Goal: Obtain resource: Obtain resource

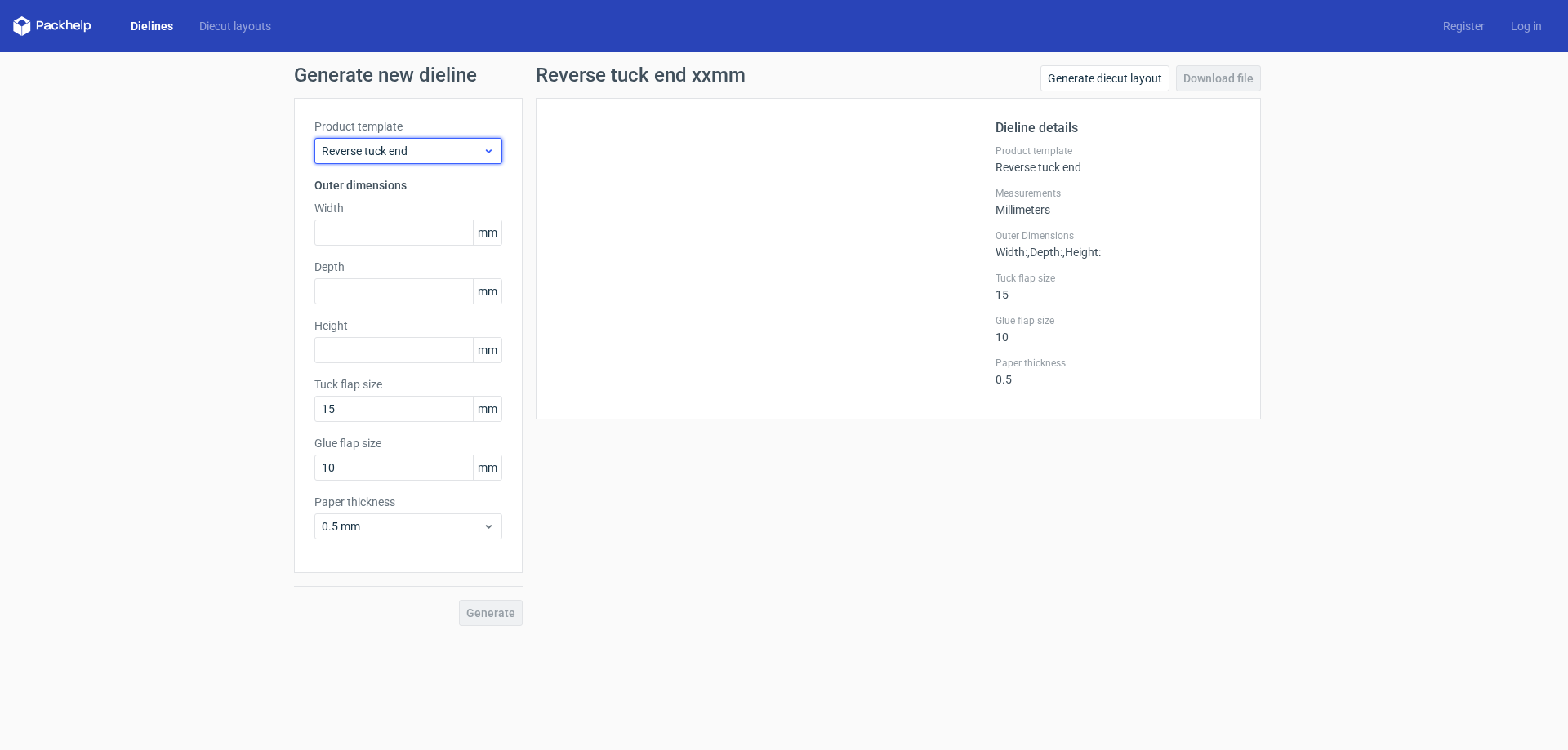
click at [403, 140] on div "Reverse tuck end" at bounding box center [407, 151] width 188 height 26
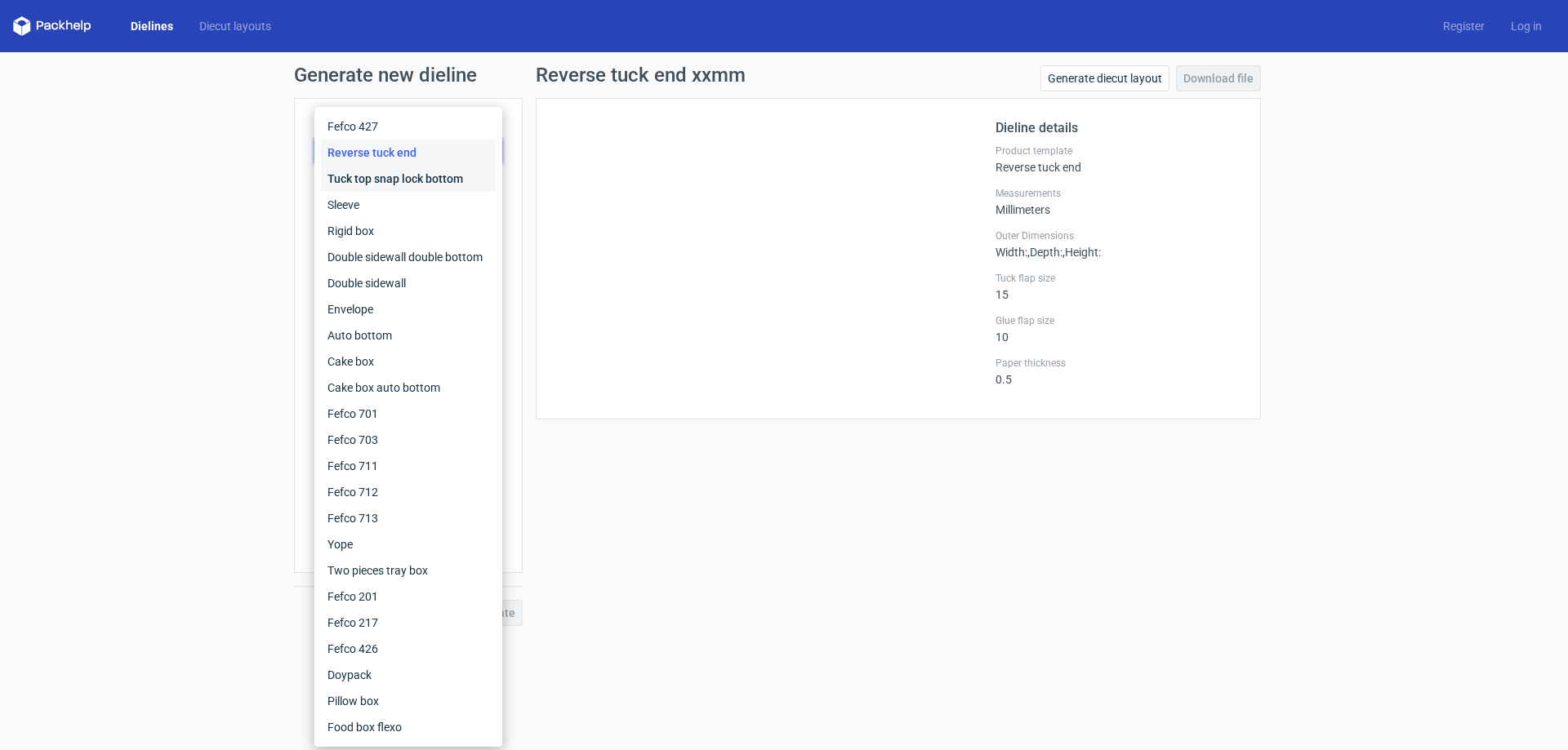
click at [417, 170] on div "Tuck top snap lock bottom" at bounding box center [407, 178] width 175 height 26
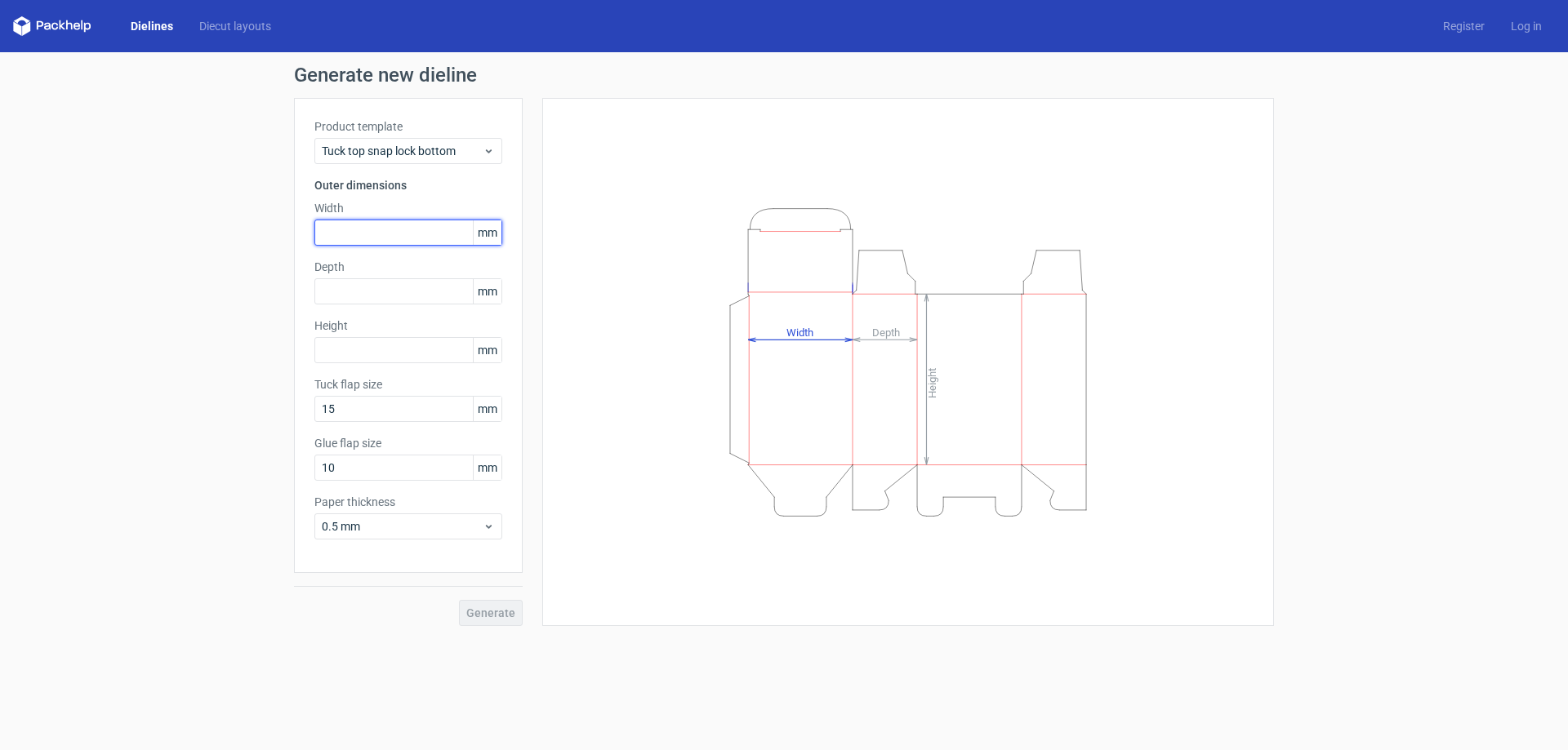
click at [397, 227] on input "text" at bounding box center [407, 233] width 188 height 26
type input "66"
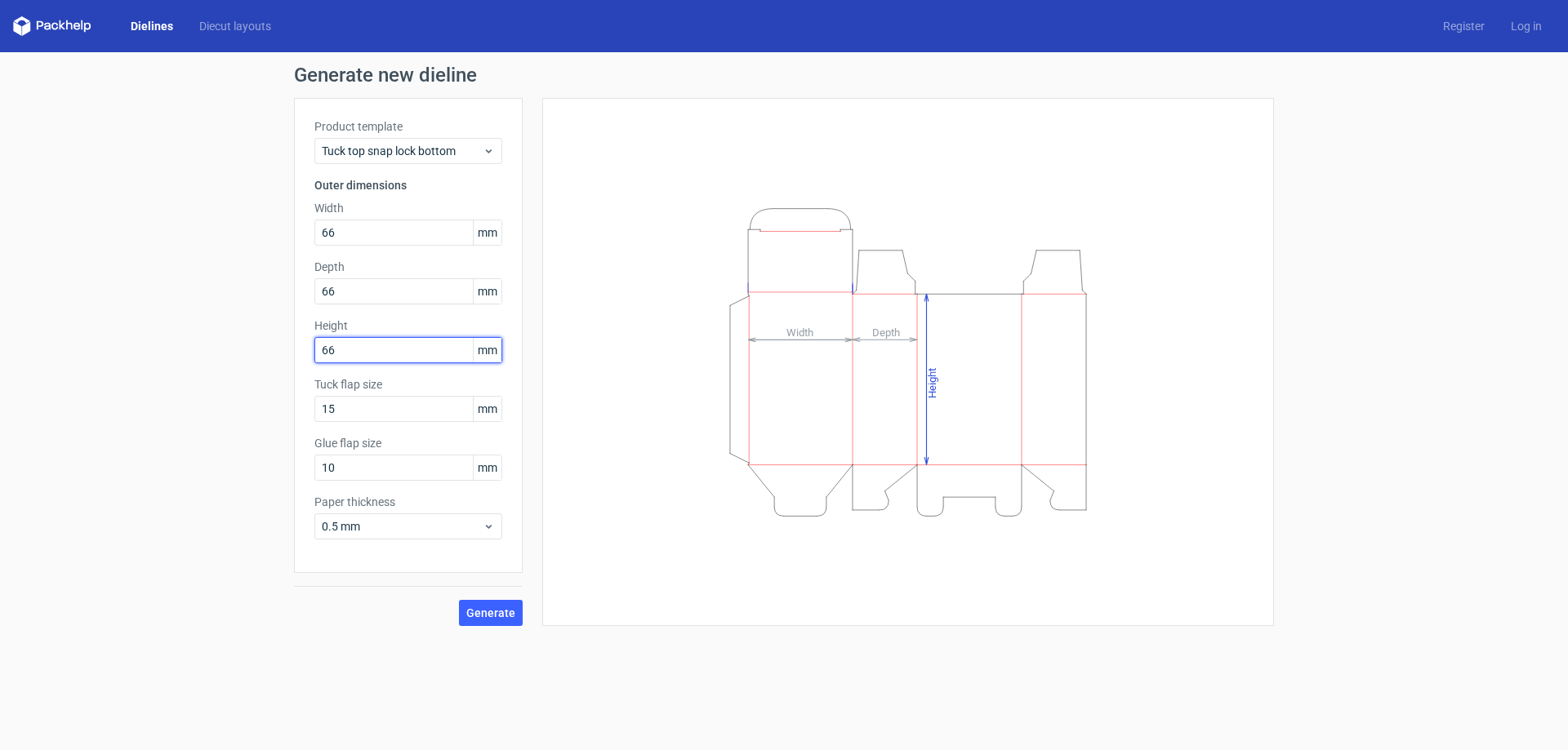
type input "66"
click at [267, 293] on div "Generate new dieline Product template Tuck top snap lock bottom Outer dimension…" at bounding box center [784, 346] width 1568 height 587
click at [459, 600] on button "Generate" at bounding box center [491, 613] width 64 height 26
click at [394, 417] on input "15" at bounding box center [407, 409] width 188 height 26
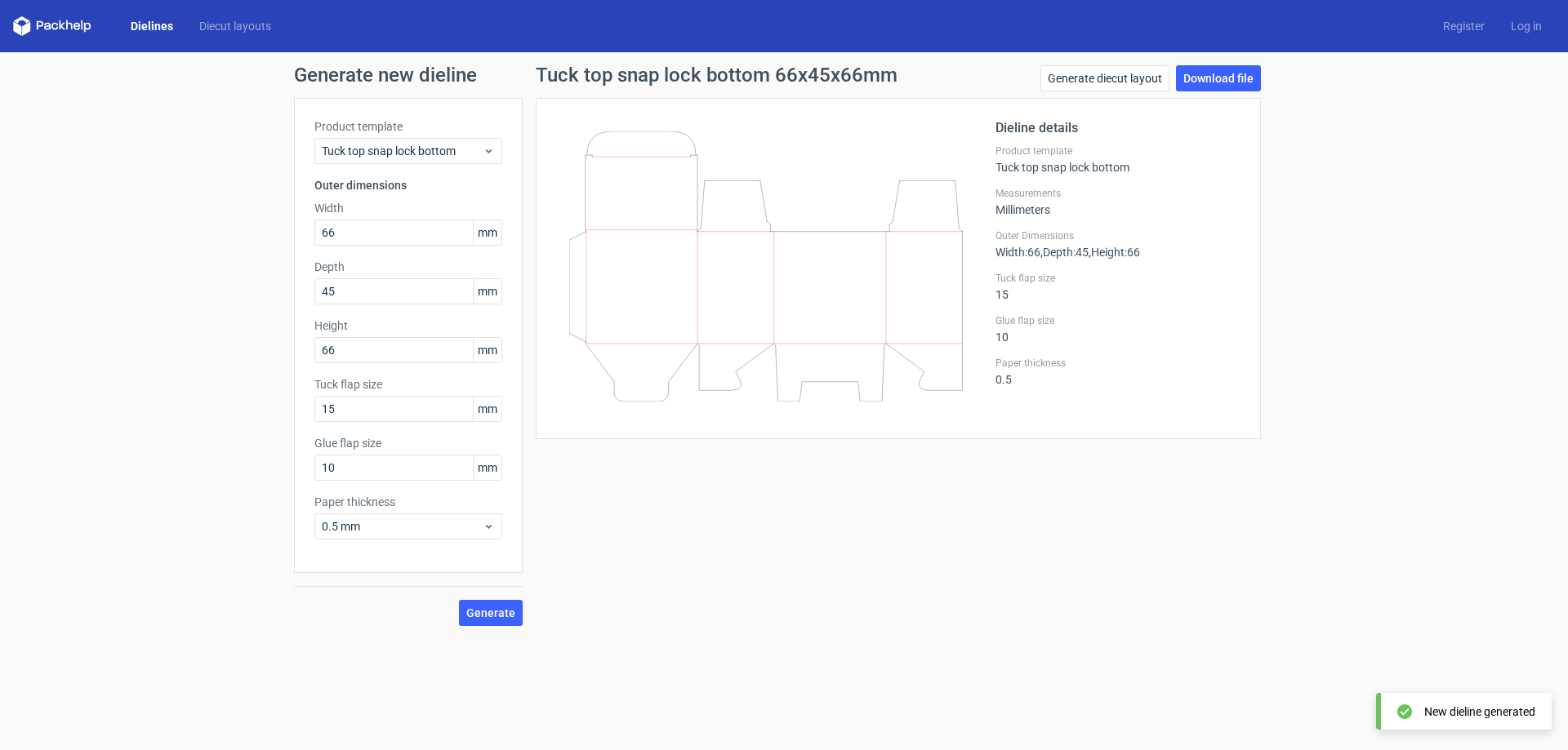
click at [902, 488] on div "Tuck top snap lock bottom 66x45x66mm Generate diecut layout Download file Dieli…" at bounding box center [898, 346] width 751 height 560
drag, startPoint x: 359, startPoint y: 294, endPoint x: 264, endPoint y: 263, distance: 99.9
click at [268, 264] on div "Generate new dieline Product template Tuck top snap lock bottom Outer dimension…" at bounding box center [784, 346] width 1568 height 587
type input "66"
drag, startPoint x: 481, startPoint y: 596, endPoint x: 487, endPoint y: 610, distance: 15.2
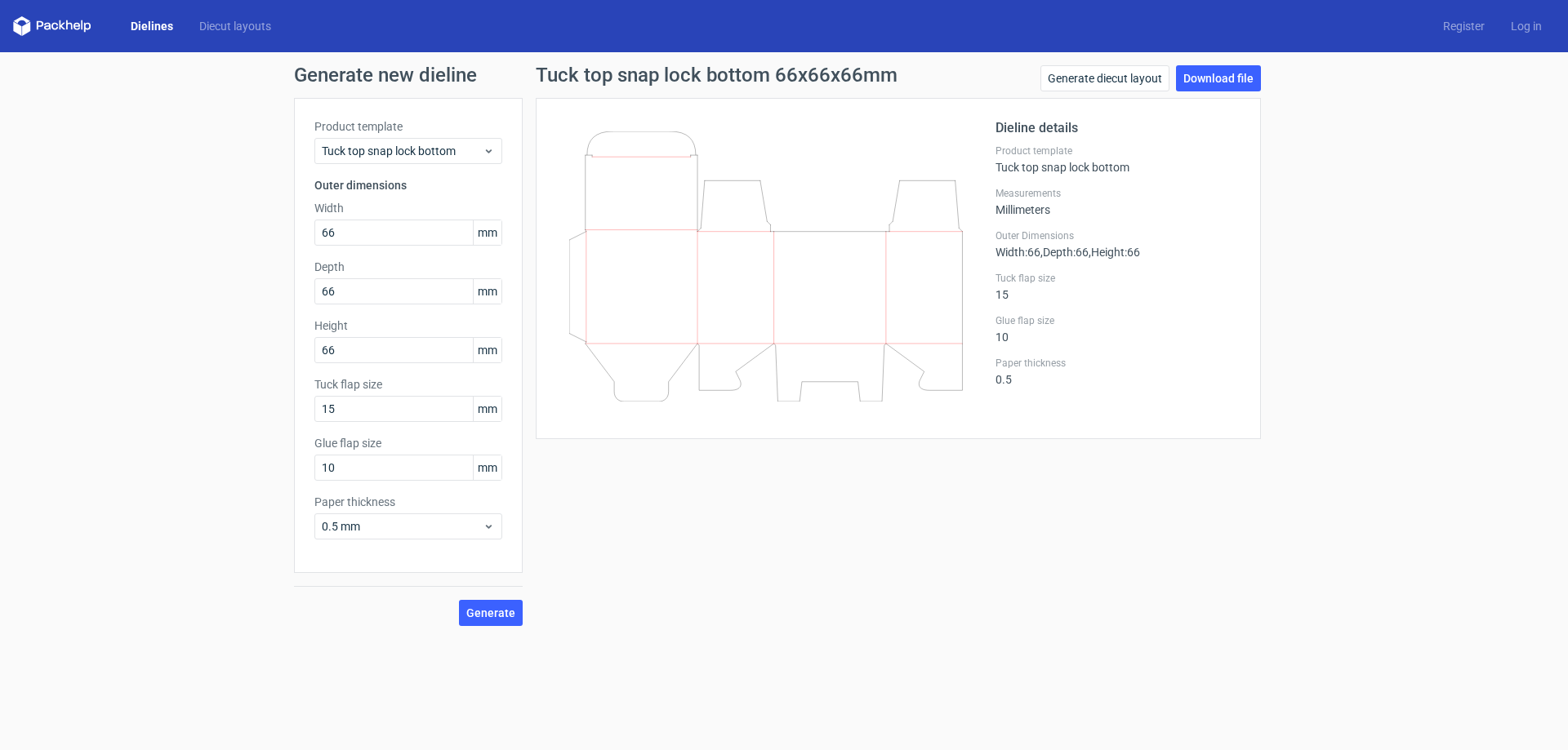
click at [481, 597] on div "Generate" at bounding box center [408, 599] width 229 height 53
click at [488, 610] on span "Generate" at bounding box center [491, 613] width 49 height 11
click at [665, 559] on div "Tuck top snap lock bottom 66x66x66mm Generate diecut layout Download file Dieli…" at bounding box center [898, 346] width 751 height 560
click at [1215, 85] on link "Download file" at bounding box center [1218, 78] width 85 height 26
click at [978, 478] on div "Tuck top snap lock bottom 66x66x66mm Generate diecut layout Download file Dieli…" at bounding box center [898, 346] width 751 height 560
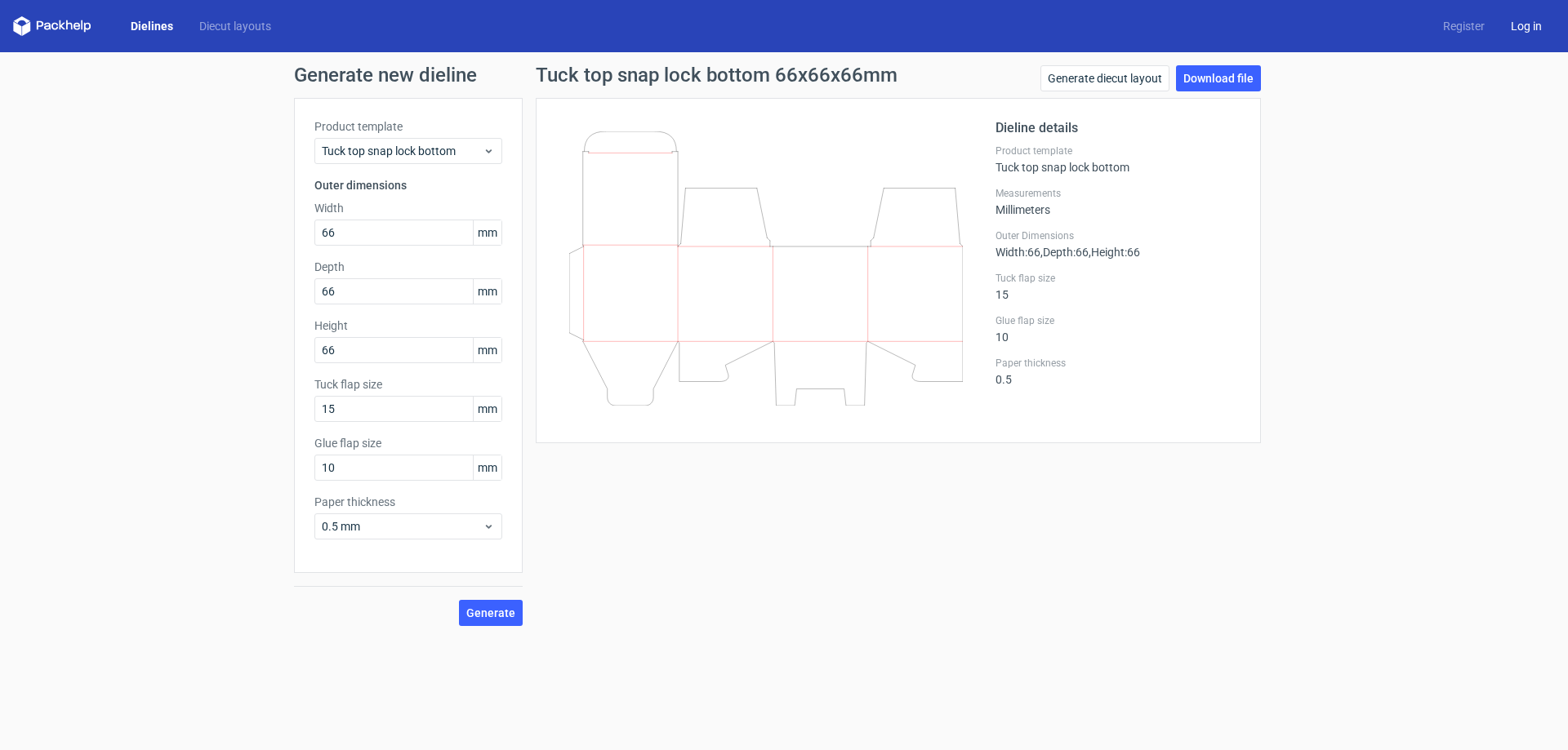
click at [1538, 22] on link "Log in" at bounding box center [1525, 25] width 57 height 16
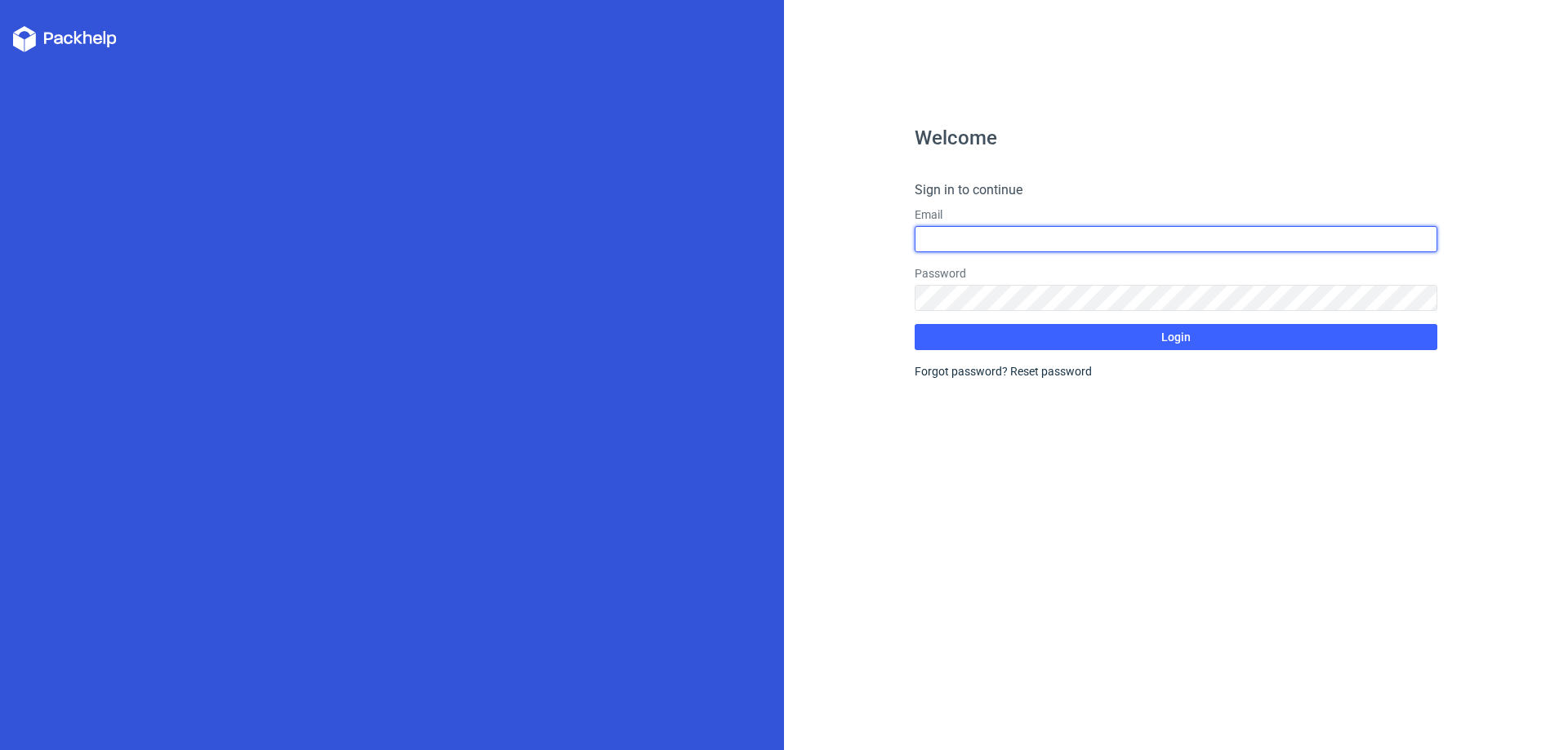
click at [974, 234] on input "text" at bounding box center [1176, 239] width 522 height 26
click at [1109, 448] on div "Welcome Sign in to continue Email Password Login Forgot password? Reset password" at bounding box center [1176, 439] width 522 height 622
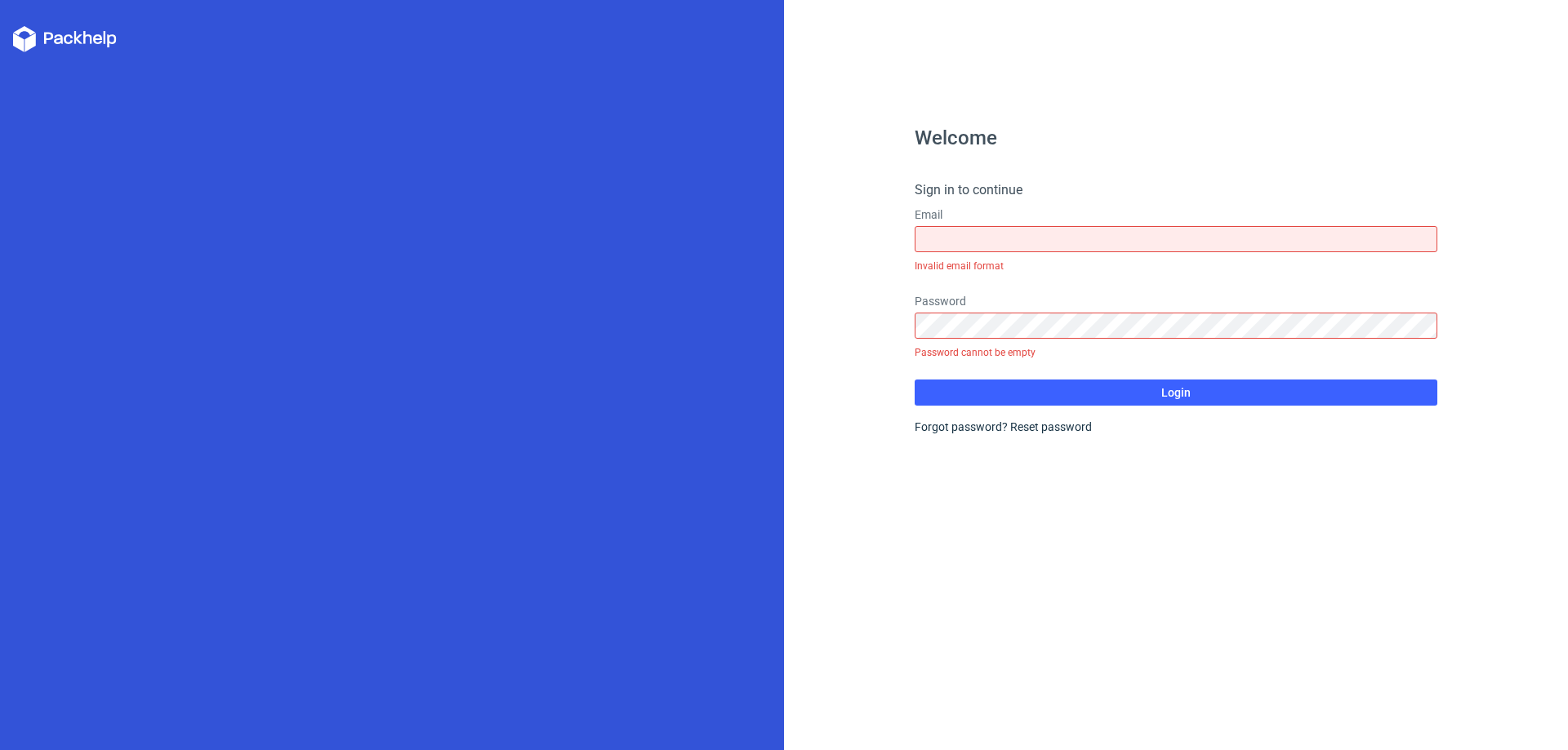
click at [614, 138] on div at bounding box center [392, 375] width 784 height 750
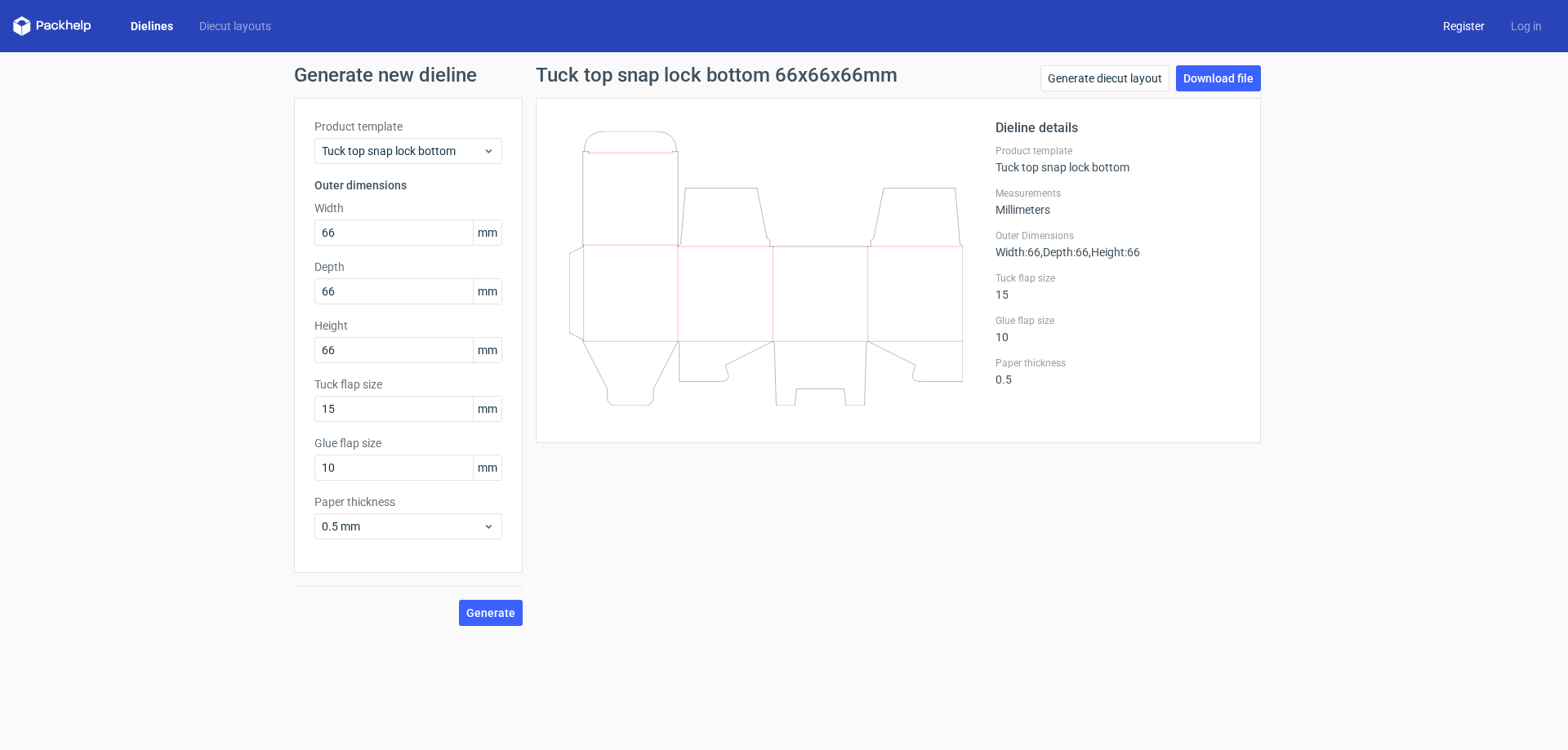
click at [1471, 28] on link "Register" at bounding box center [1463, 25] width 68 height 16
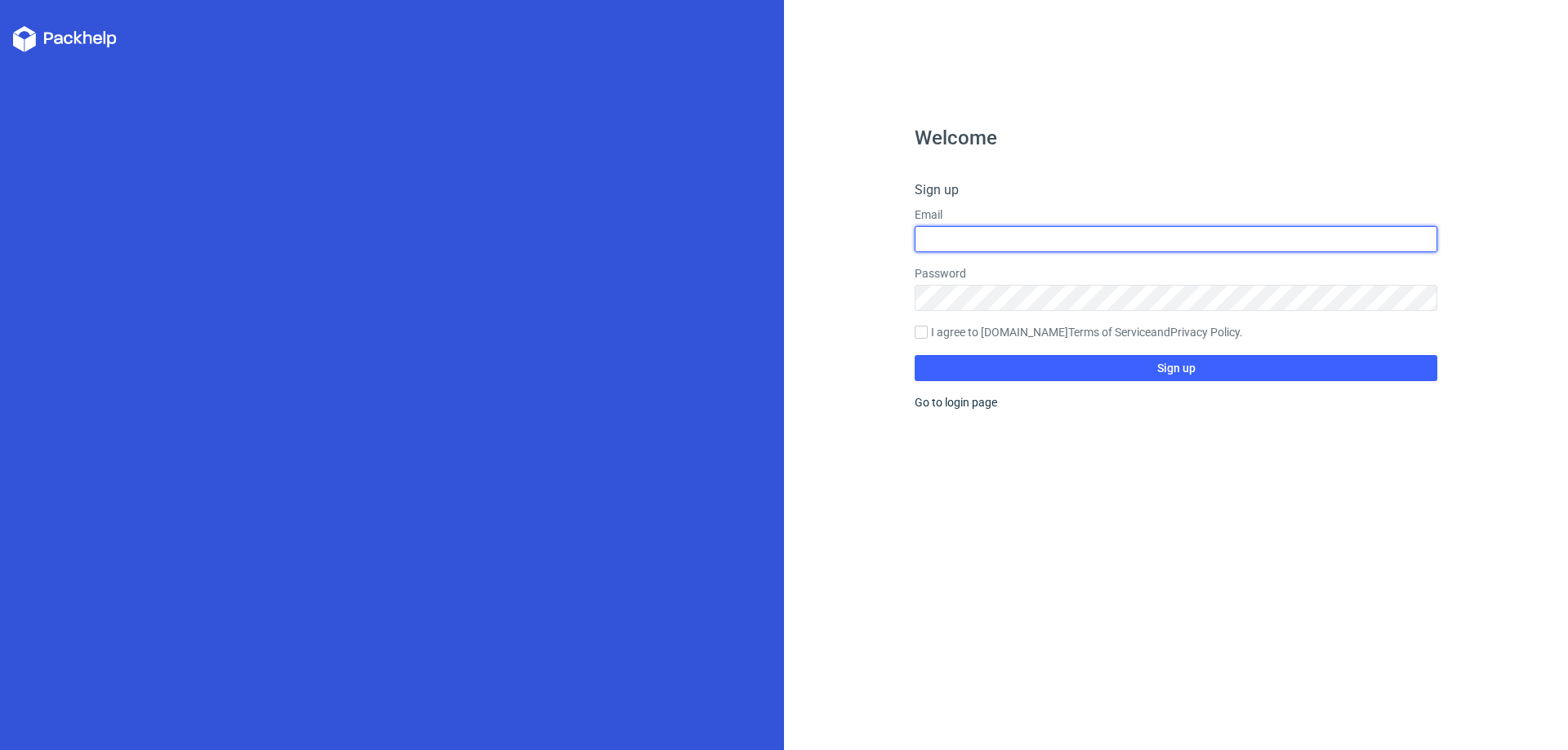
click at [964, 248] on input "text" at bounding box center [1176, 239] width 522 height 26
click at [974, 228] on input "text" at bounding box center [1176, 239] width 522 height 26
type input "[EMAIL_ADDRESS][DOMAIN_NAME]"
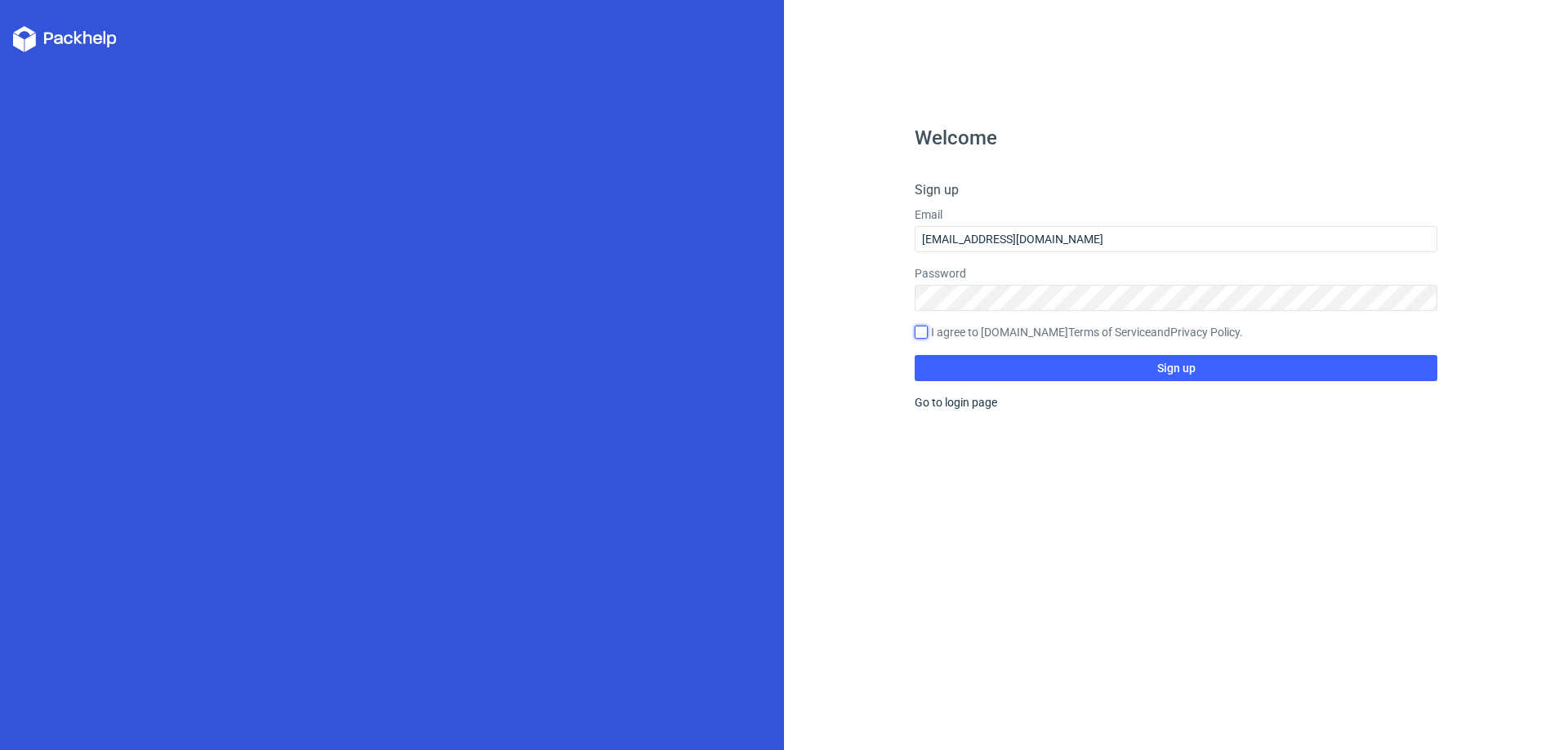
click at [924, 331] on input "I agree to [DOMAIN_NAME] Terms of Service and Privacy Policy ." at bounding box center [921, 333] width 13 height 13
checkbox input "true"
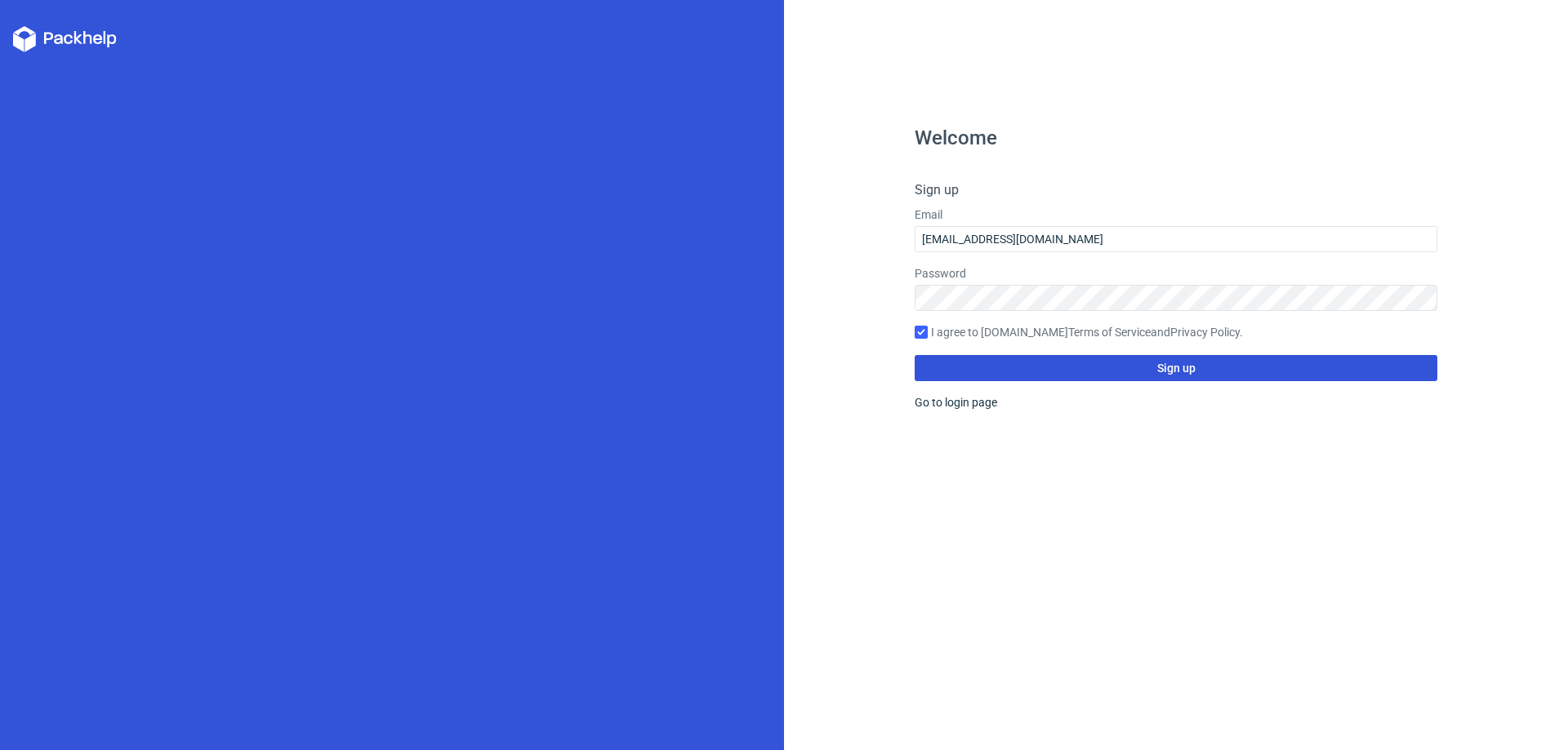
click at [1147, 375] on button "Sign up" at bounding box center [1176, 368] width 522 height 26
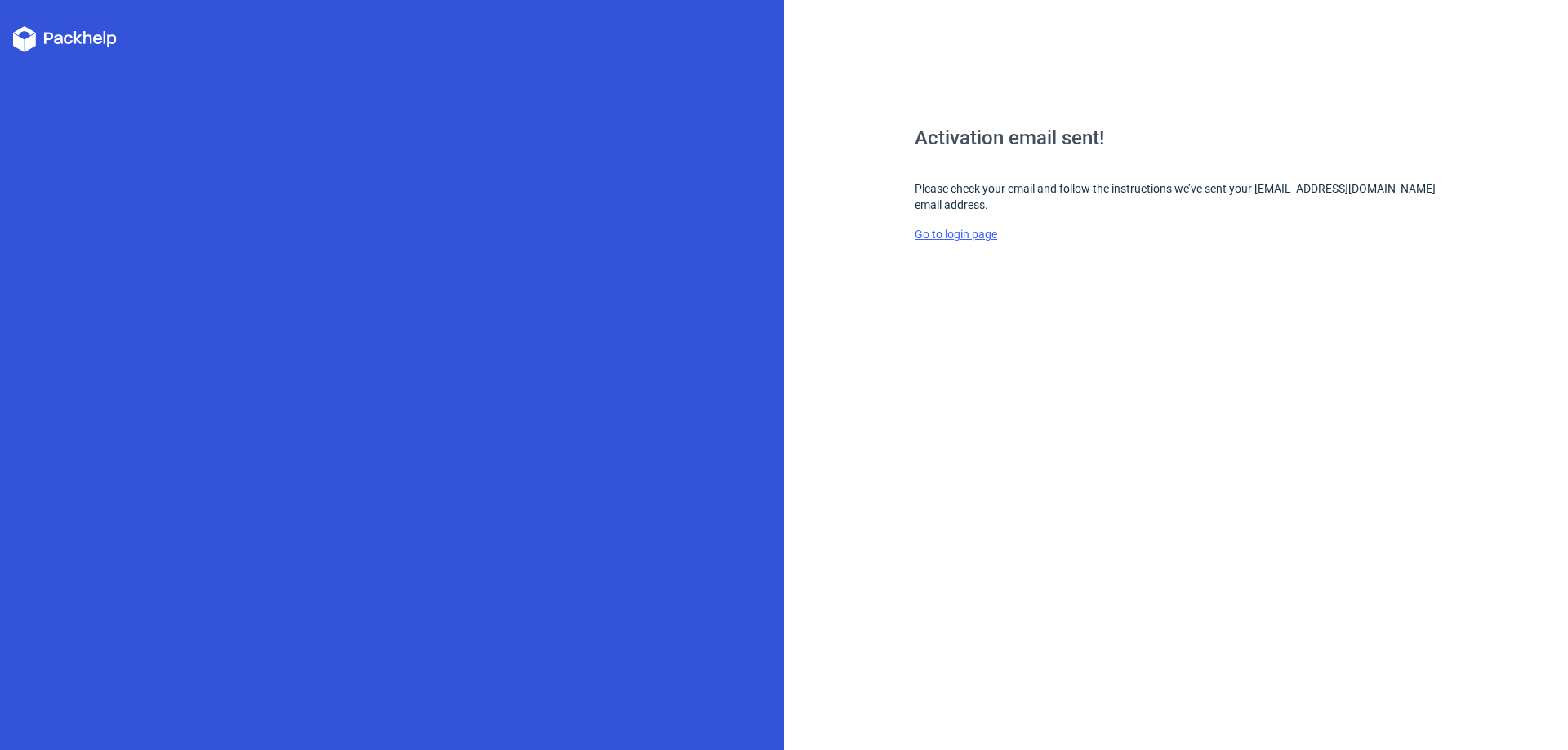
click at [939, 234] on link "Go to login page" at bounding box center [956, 234] width 82 height 13
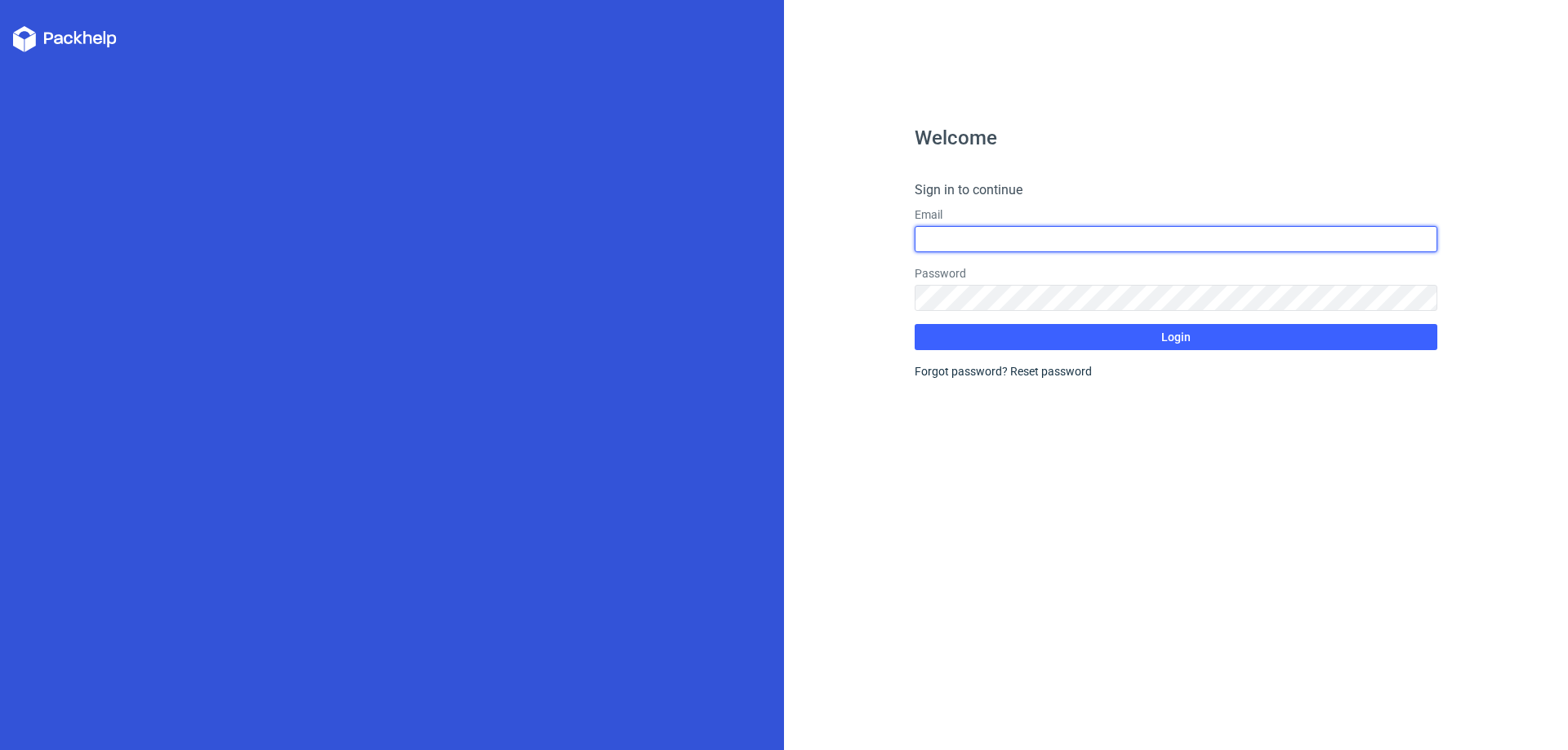
click at [965, 240] on input "text" at bounding box center [1176, 239] width 522 height 26
type input "[EMAIL_ADDRESS][DOMAIN_NAME]"
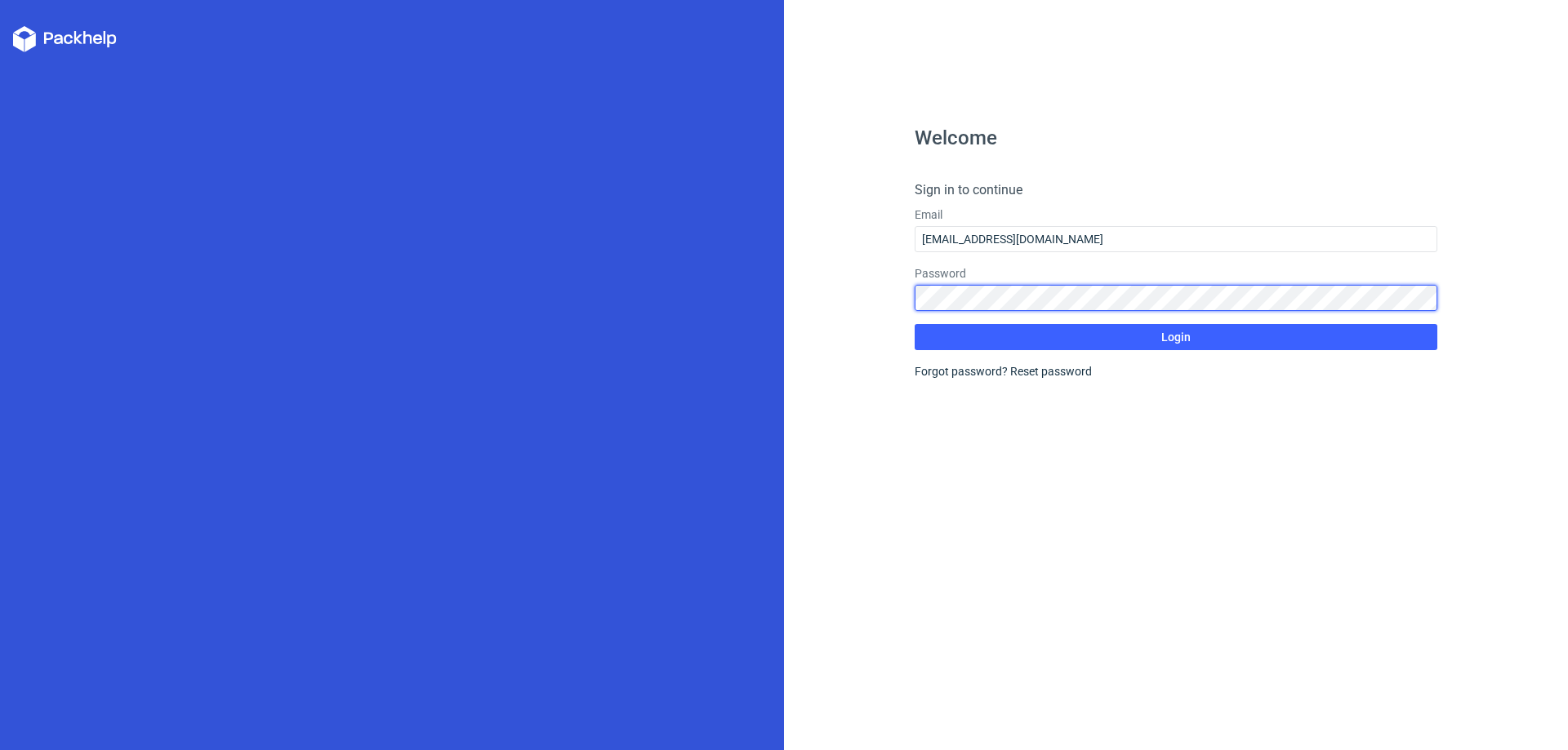
click at [915, 324] on button "Login" at bounding box center [1176, 337] width 522 height 26
click at [671, 236] on div "Welcome Sign in to continue Email [EMAIL_ADDRESS][DOMAIN_NAME] Password Login F…" at bounding box center [784, 375] width 1568 height 750
